Goal: Transaction & Acquisition: Download file/media

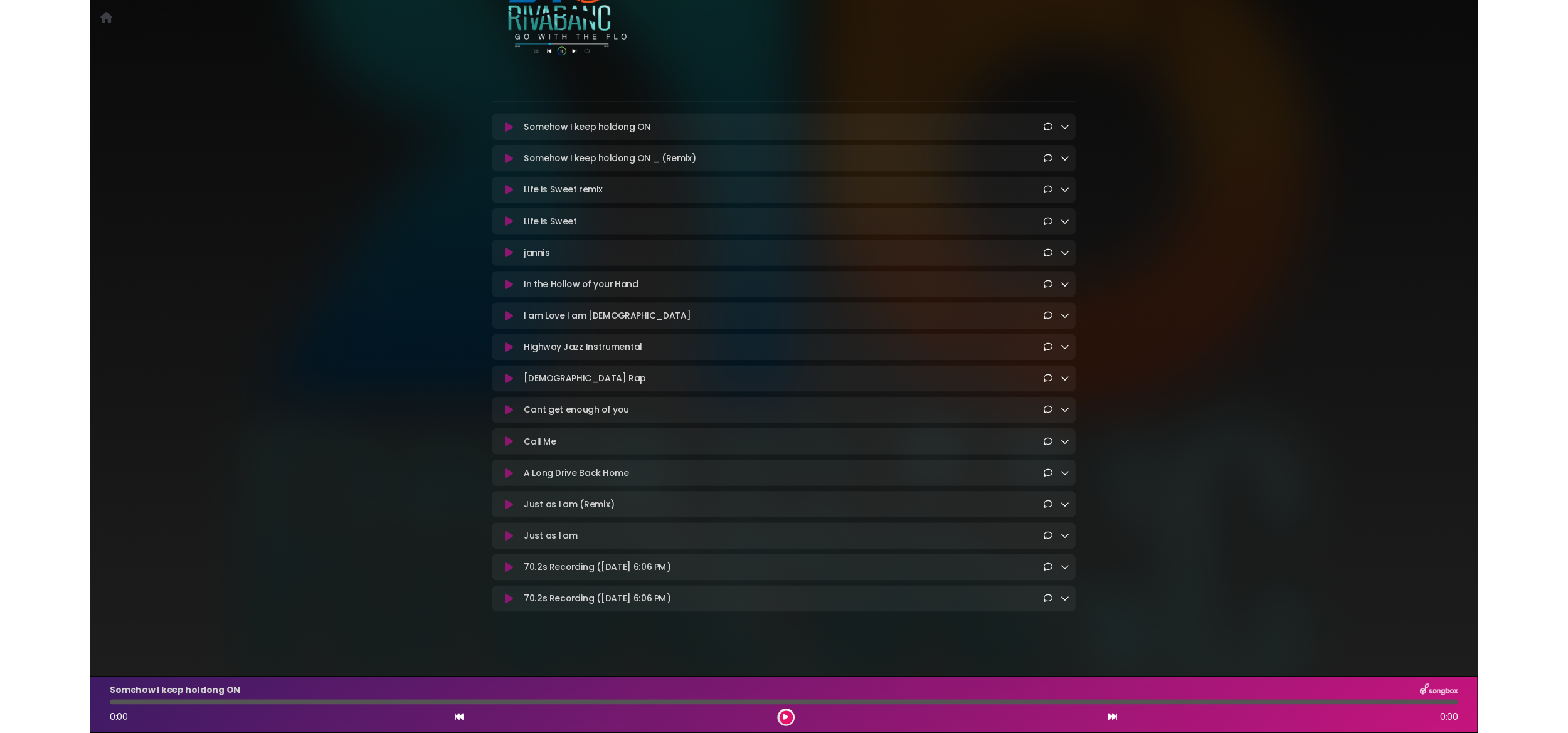
scroll to position [170, 0]
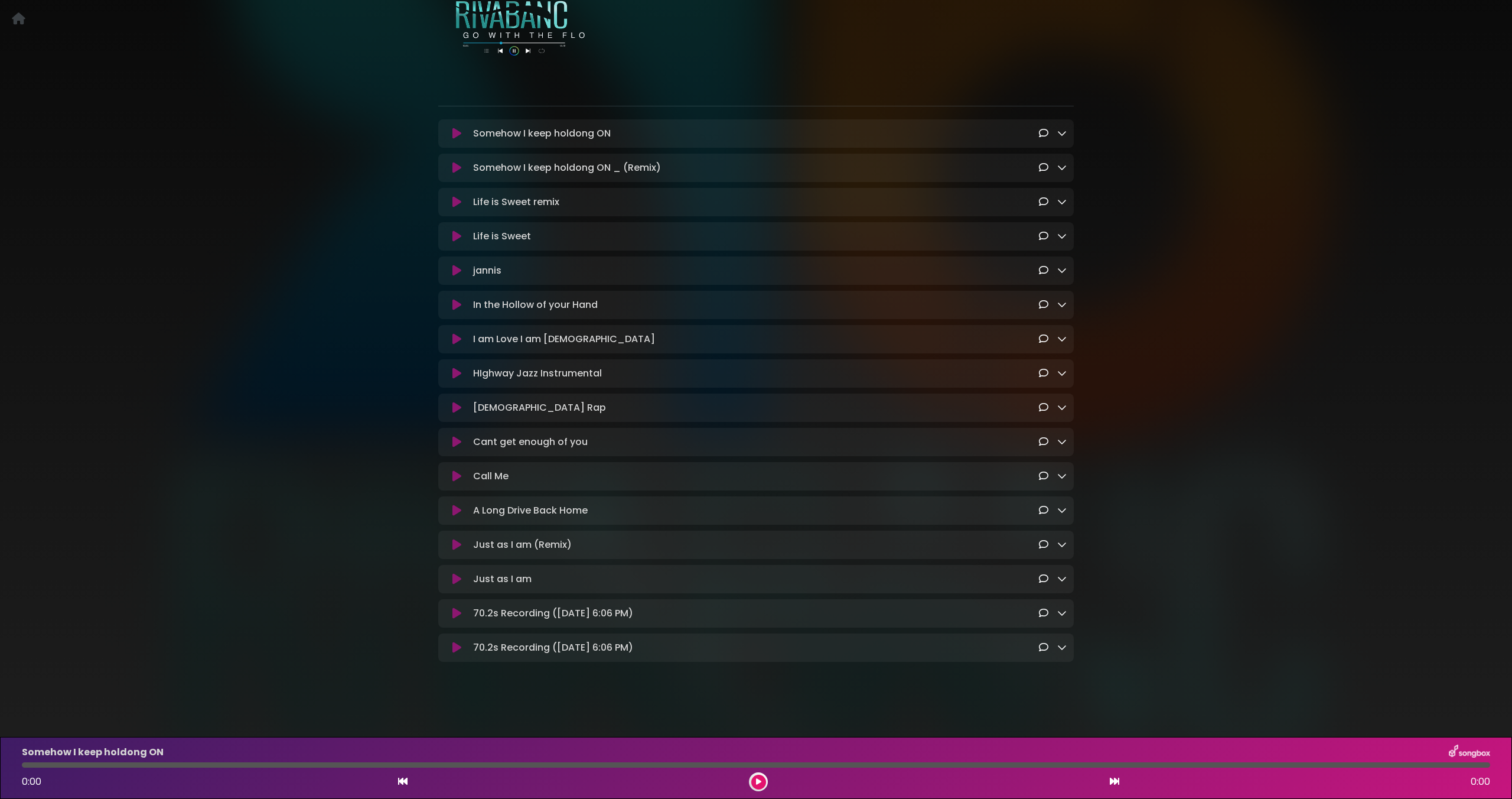
click at [455, 612] on icon at bounding box center [457, 613] width 9 height 12
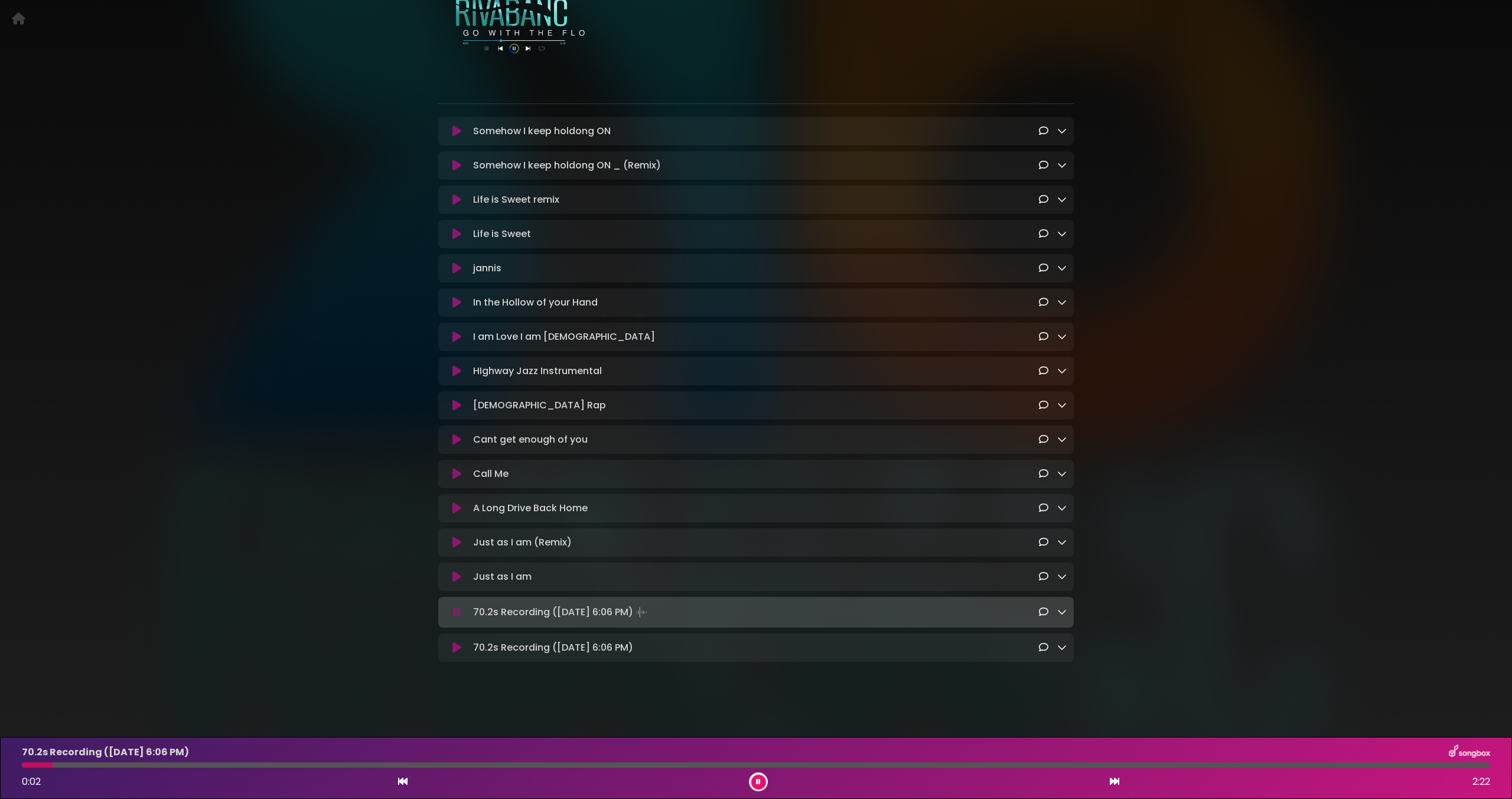
click at [456, 615] on icon at bounding box center [457, 612] width 7 height 12
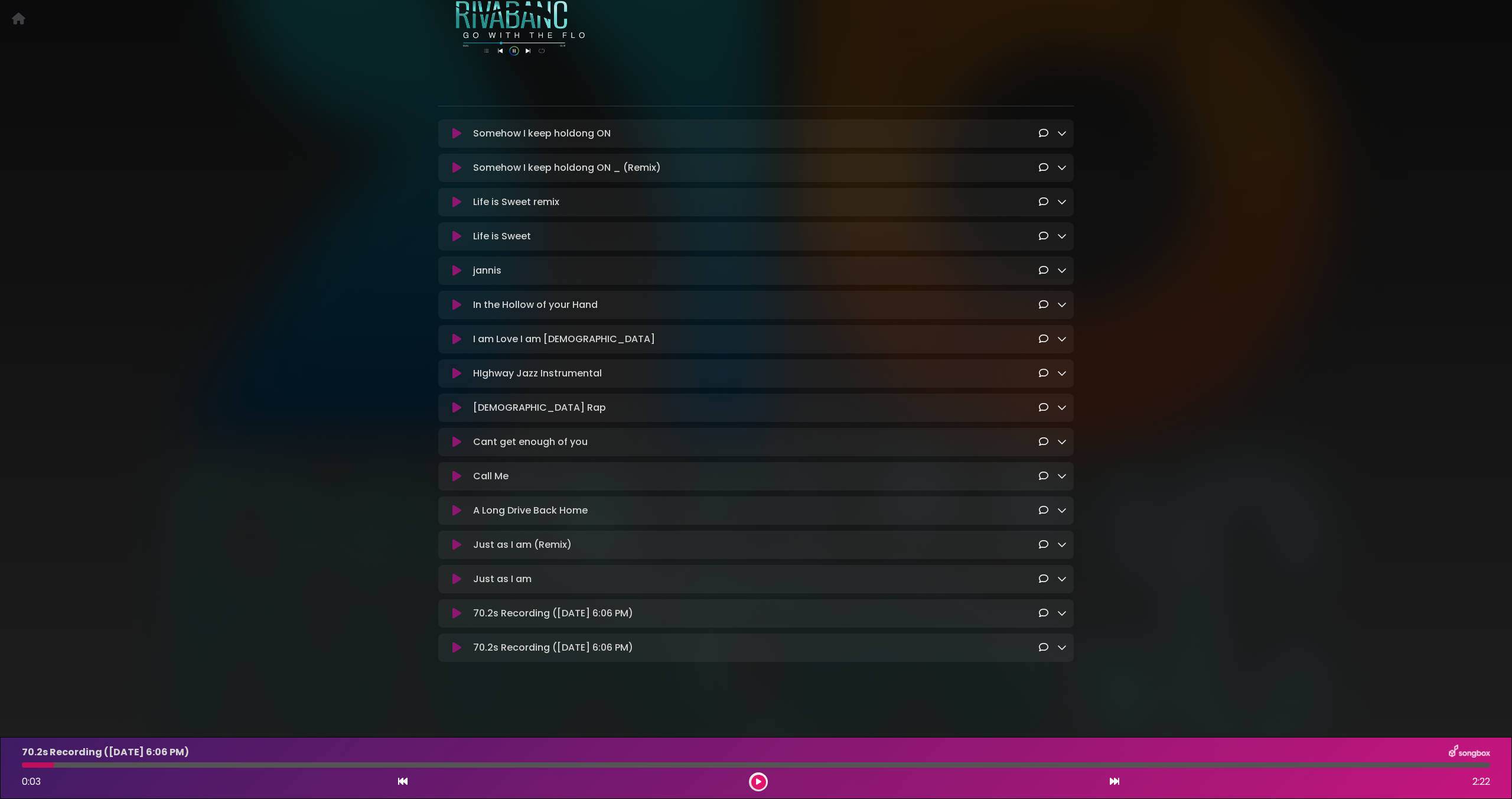
click at [459, 648] on icon at bounding box center [457, 647] width 9 height 12
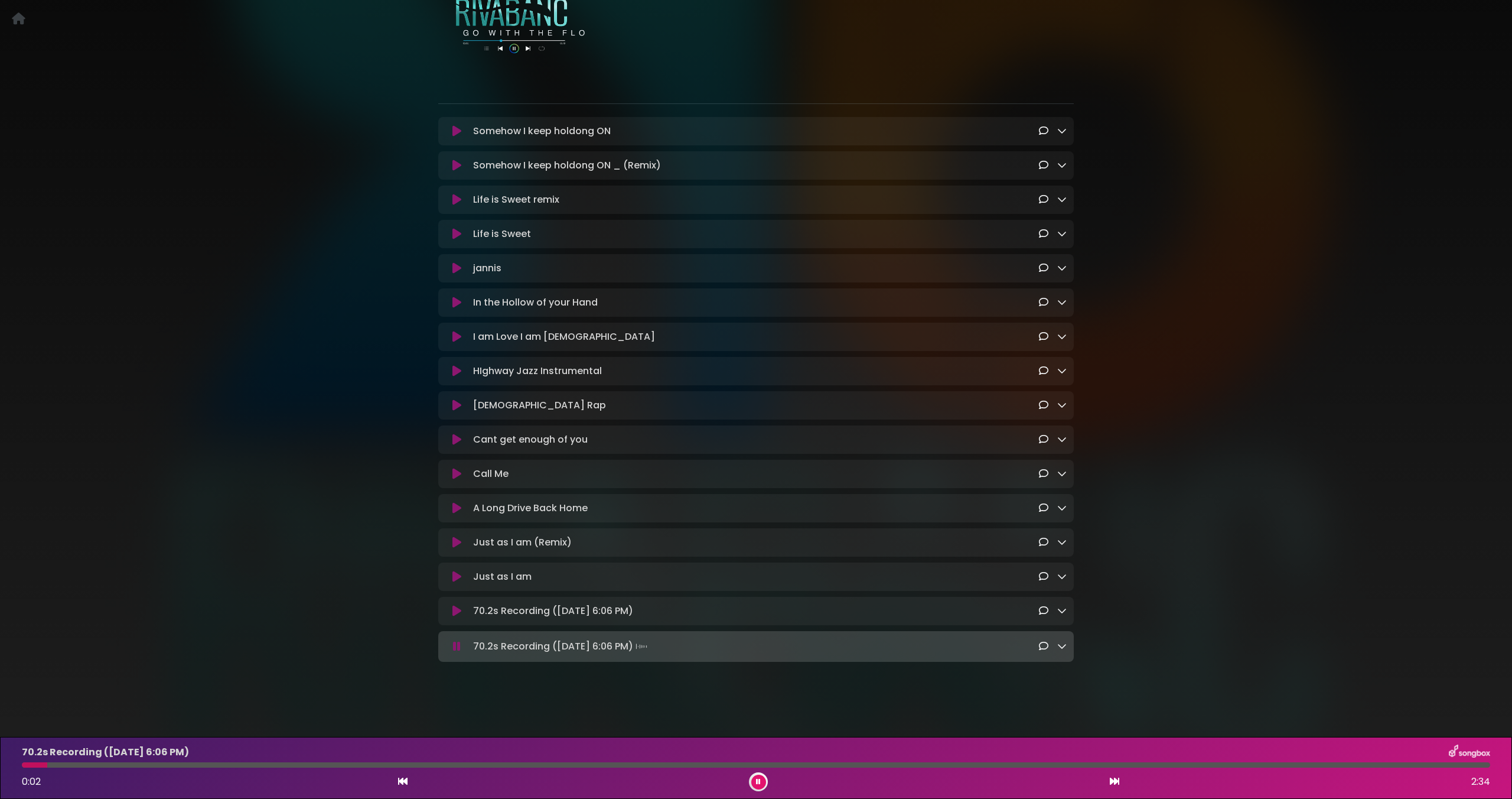
click at [459, 648] on icon at bounding box center [457, 646] width 7 height 12
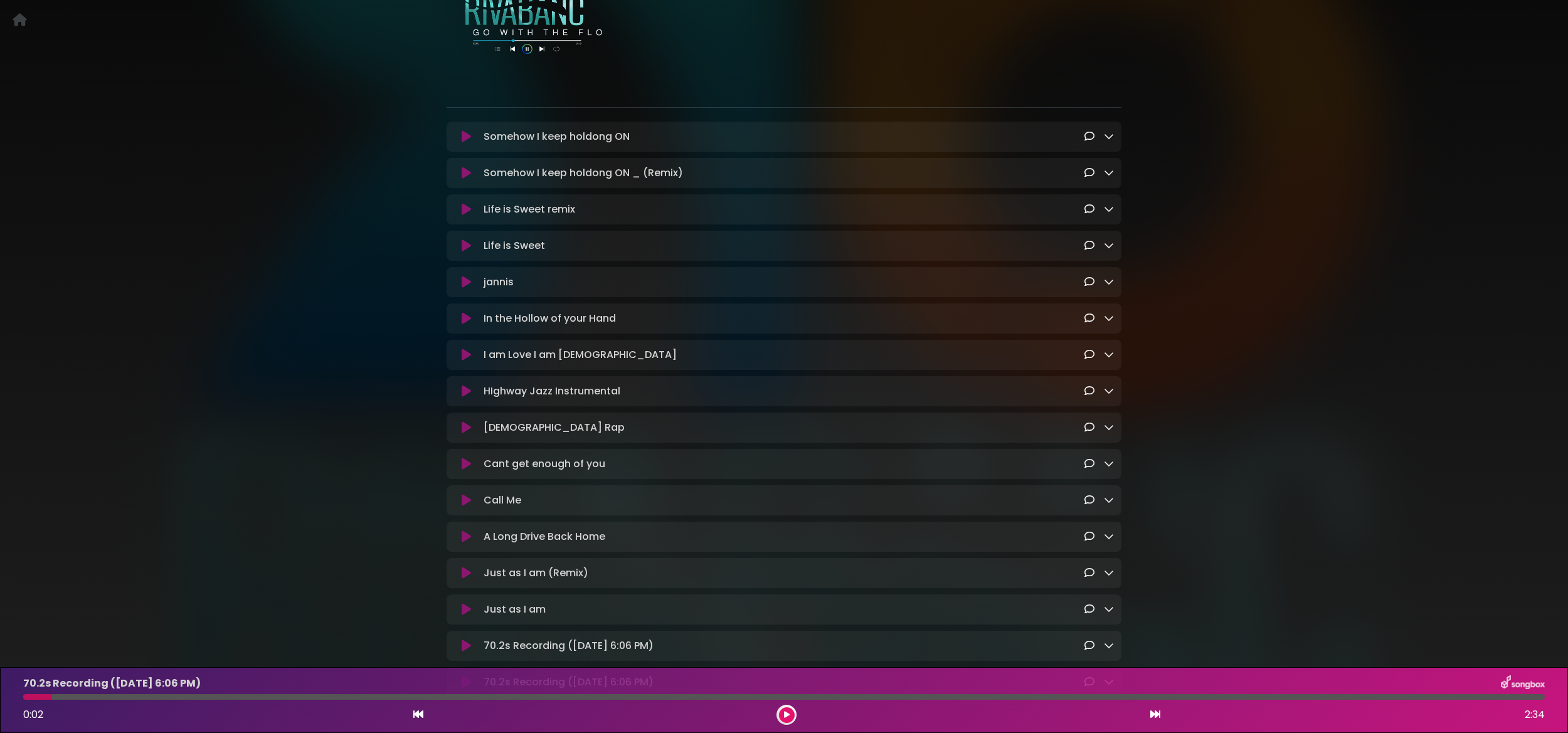
scroll to position [169, 0]
click at [778, 714] on div at bounding box center [786, 715] width 20 height 20
click at [782, 714] on button at bounding box center [787, 716] width 16 height 16
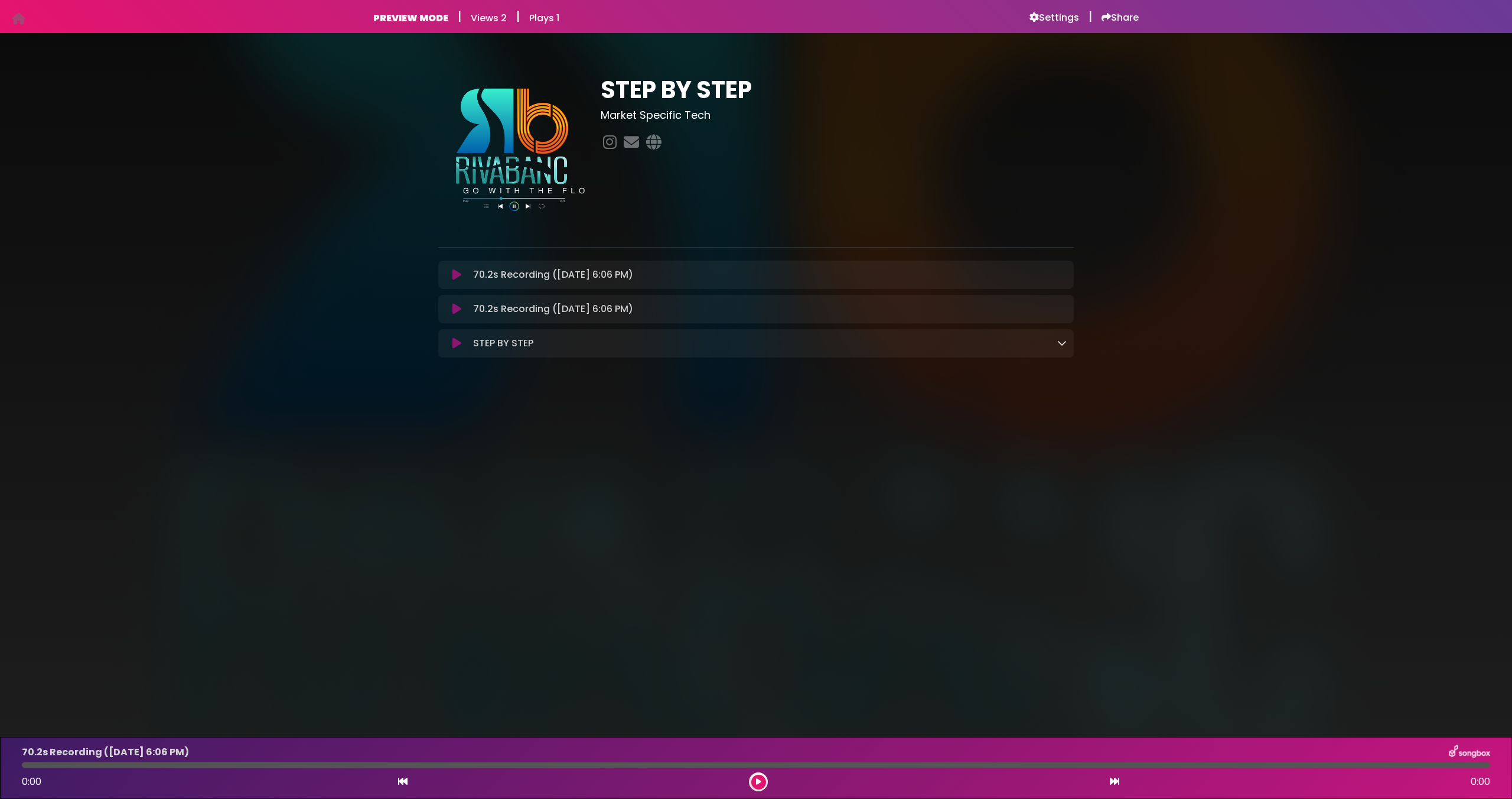
click at [460, 343] on icon at bounding box center [457, 343] width 9 height 12
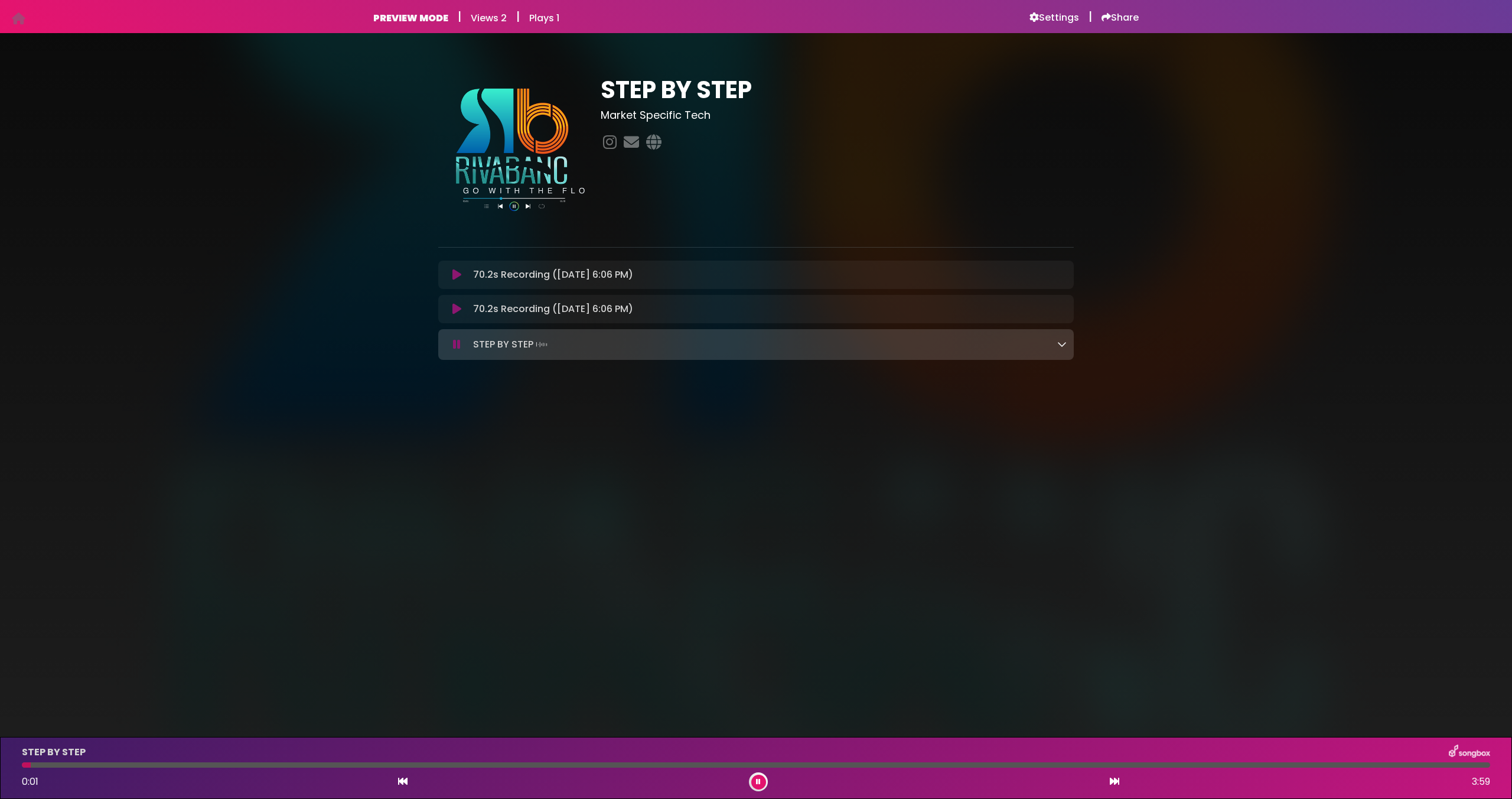
click at [1061, 346] on icon at bounding box center [1062, 344] width 10 height 10
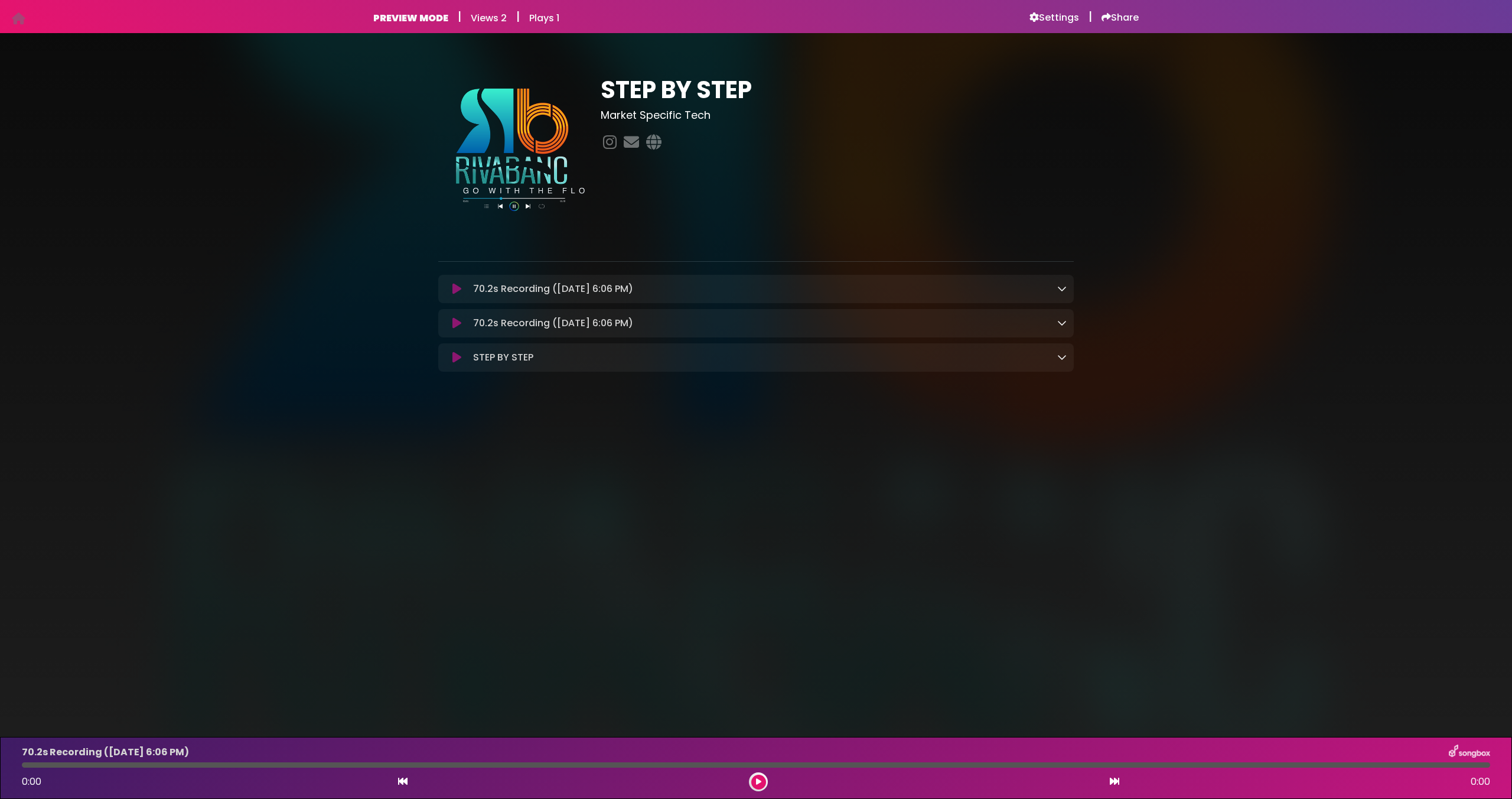
click at [1072, 368] on div "STEP BY STEP Loading Track..." at bounding box center [756, 357] width 636 height 28
click at [1063, 361] on icon at bounding box center [1062, 356] width 10 height 10
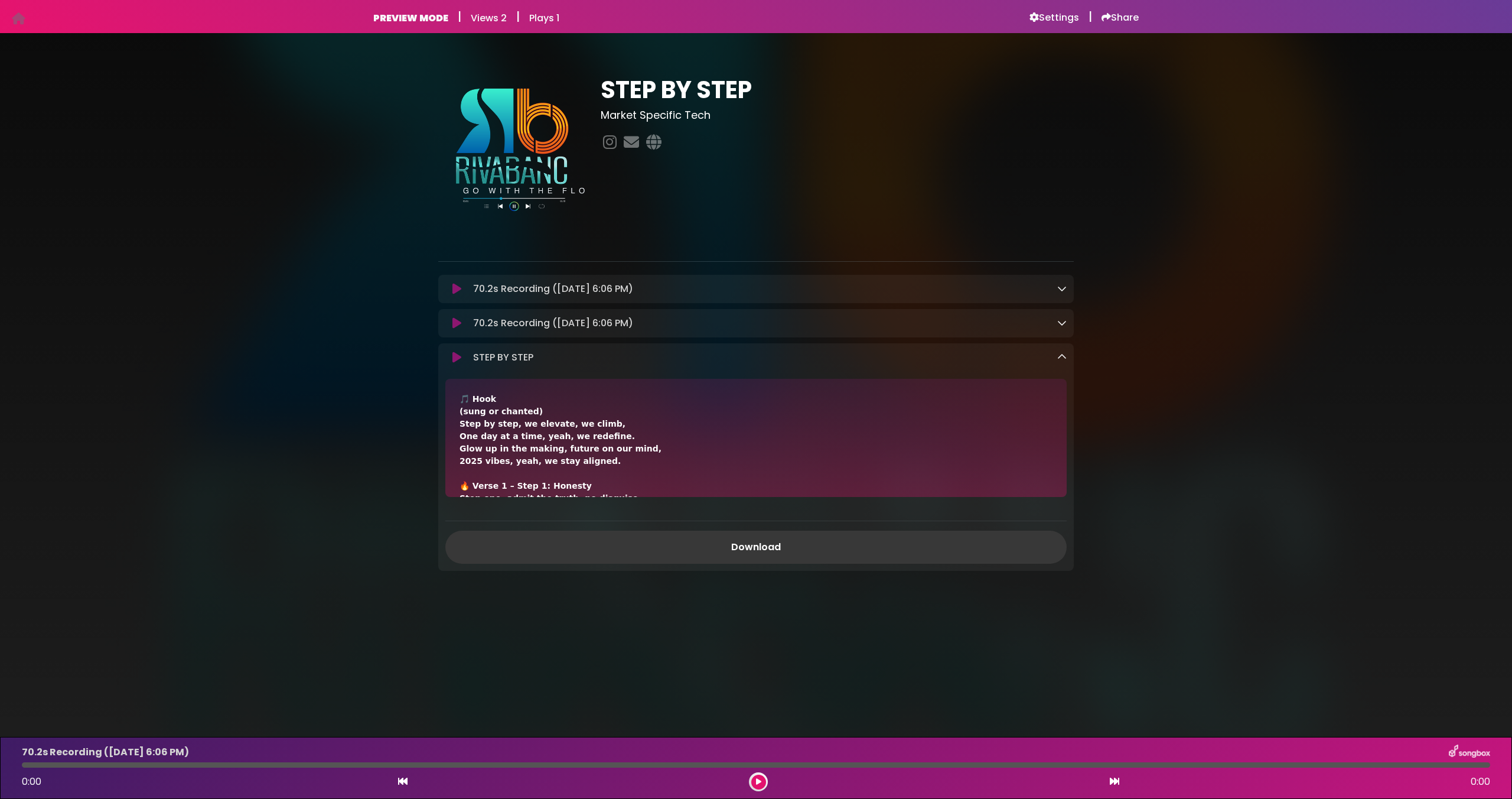
click at [766, 550] on link "Download" at bounding box center [756, 547] width 621 height 33
click at [611, 141] on icon at bounding box center [610, 141] width 19 height 16
click at [628, 145] on icon at bounding box center [631, 141] width 20 height 16
click at [659, 144] on icon at bounding box center [654, 141] width 20 height 16
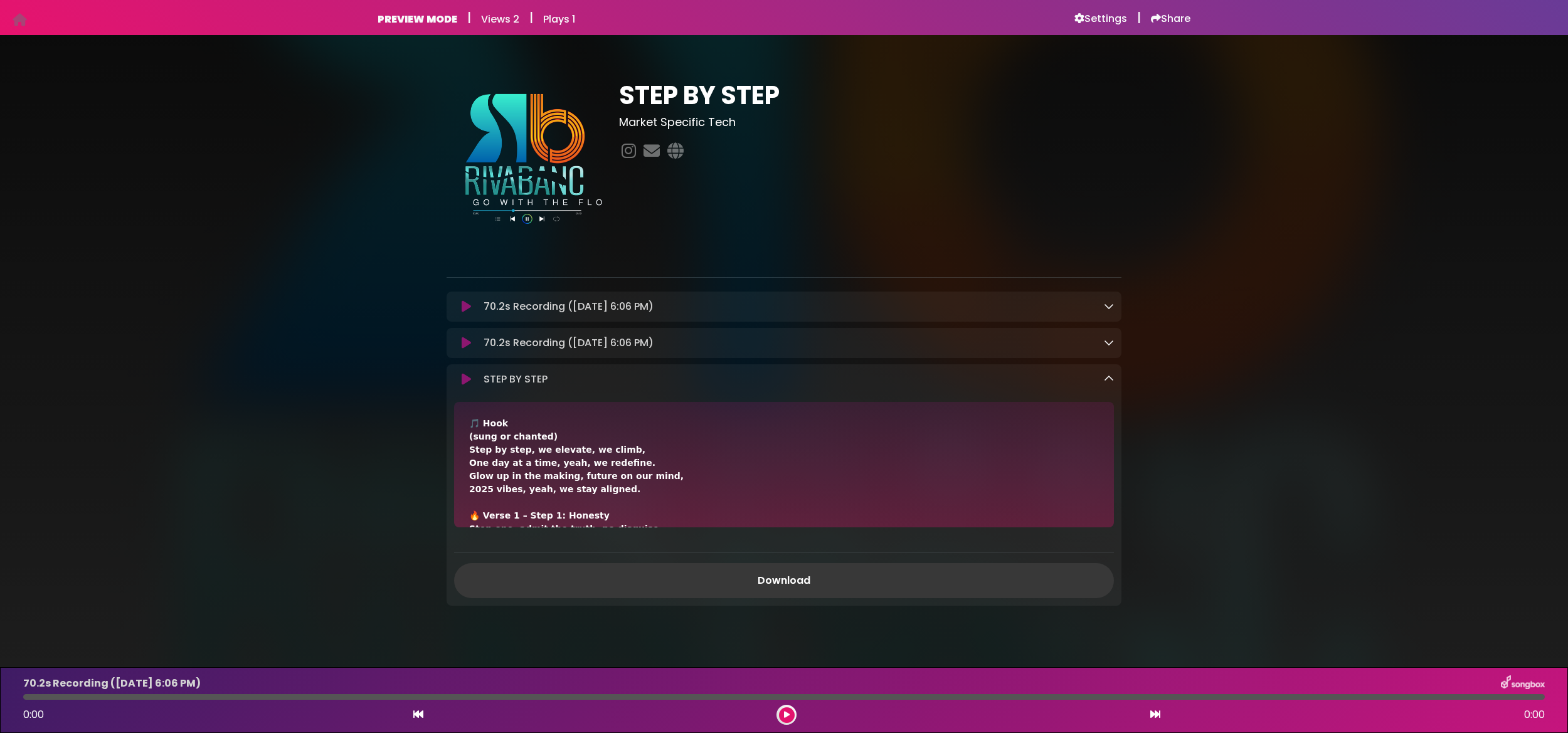
click at [825, 581] on link "Download" at bounding box center [784, 581] width 660 height 35
click at [780, 581] on link "Download" at bounding box center [784, 581] width 660 height 35
click at [789, 712] on icon at bounding box center [787, 716] width 6 height 8
